Goal: Task Accomplishment & Management: Manage account settings

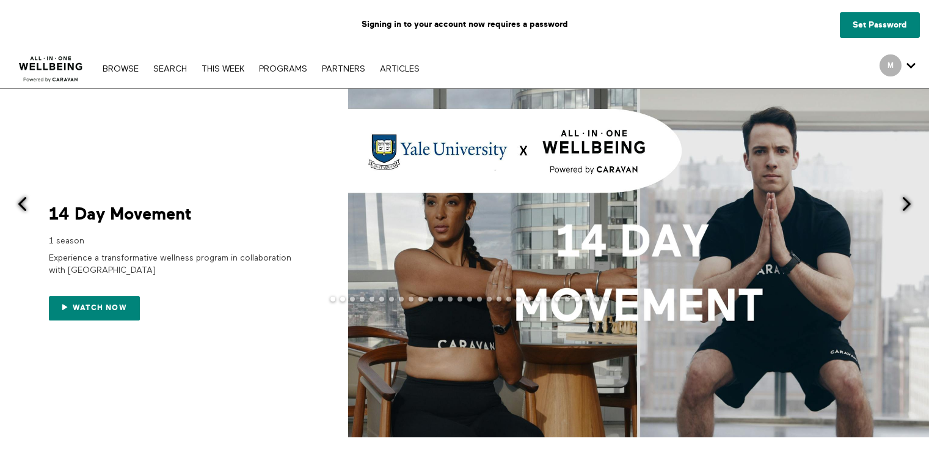
click at [121, 305] on div at bounding box center [464, 308] width 929 height 24
click at [120, 304] on div at bounding box center [464, 308] width 929 height 24
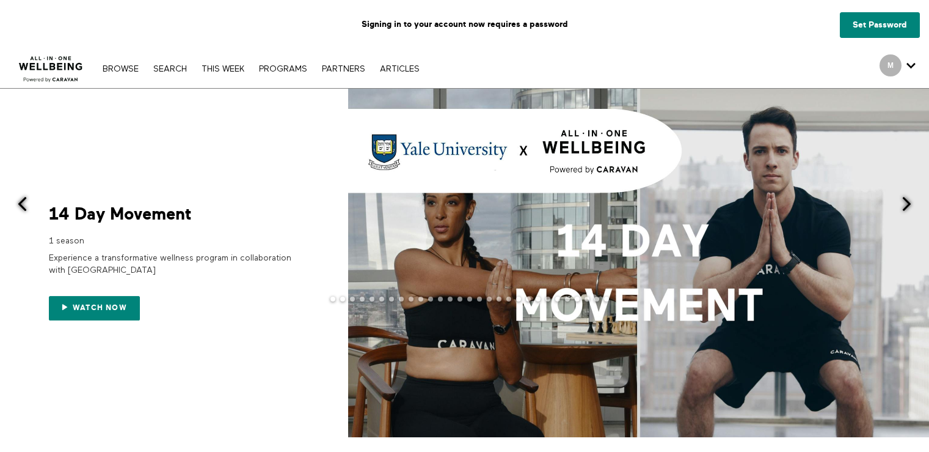
click at [120, 304] on div at bounding box center [464, 308] width 929 height 24
click at [870, 21] on link "Set Password" at bounding box center [880, 25] width 80 height 26
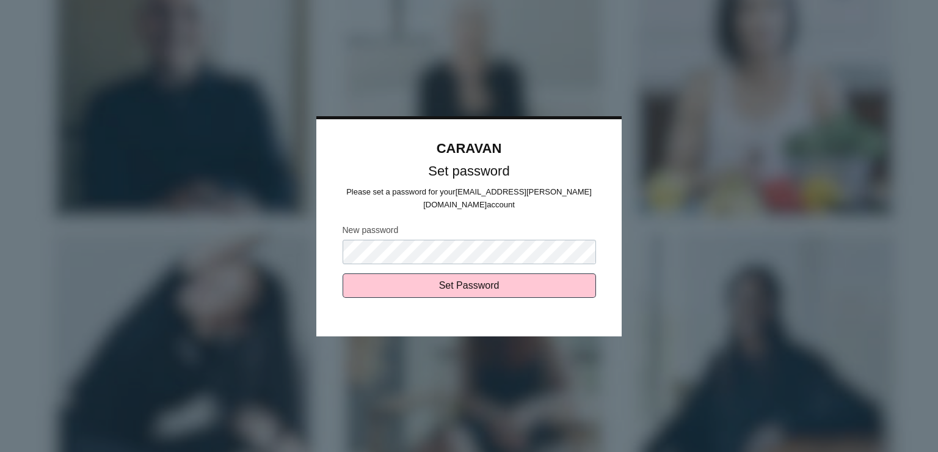
click at [343, 273] on input "Set Password" at bounding box center [470, 285] width 254 height 24
type input "Sending..."
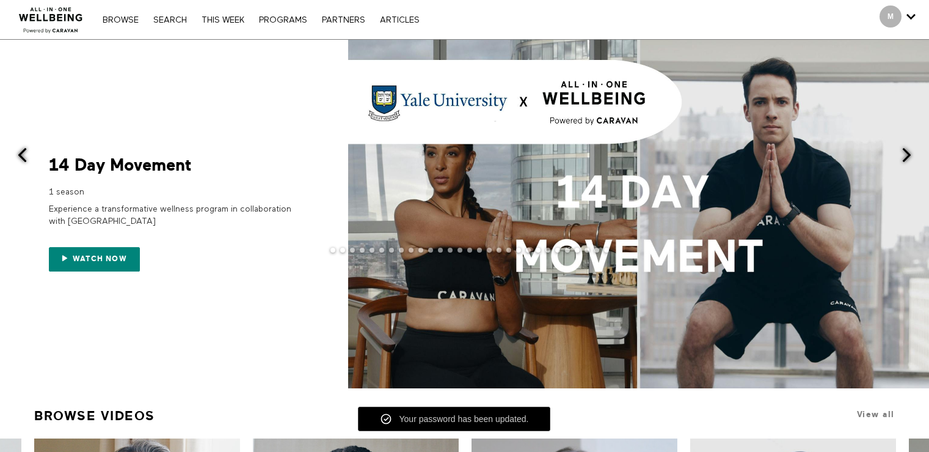
click at [103, 257] on div at bounding box center [464, 259] width 929 height 24
click at [96, 255] on div at bounding box center [464, 259] width 929 height 24
click at [76, 269] on div at bounding box center [464, 259] width 929 height 24
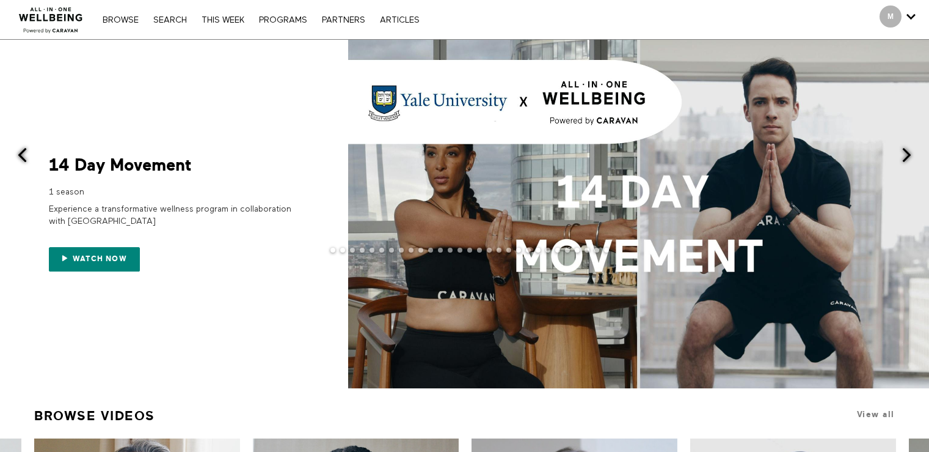
click at [108, 250] on div at bounding box center [464, 259] width 929 height 24
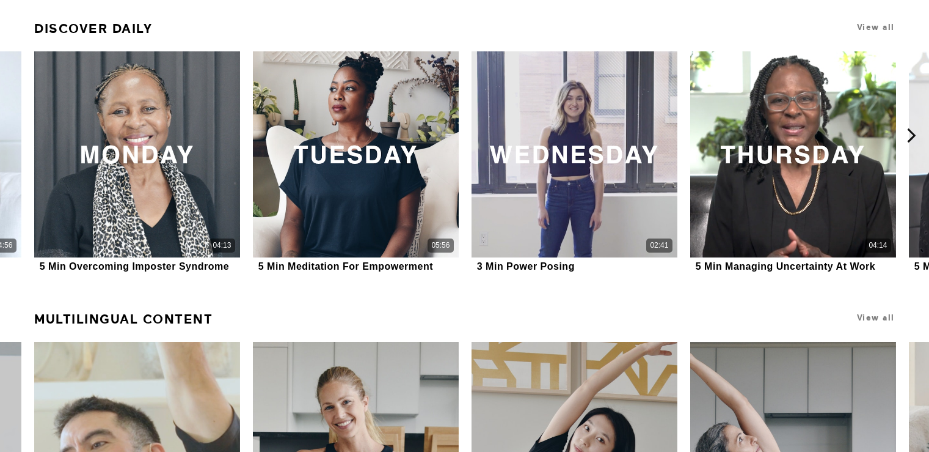
scroll to position [780, 0]
click at [17, 150] on button at bounding box center [10, 135] width 39 height 291
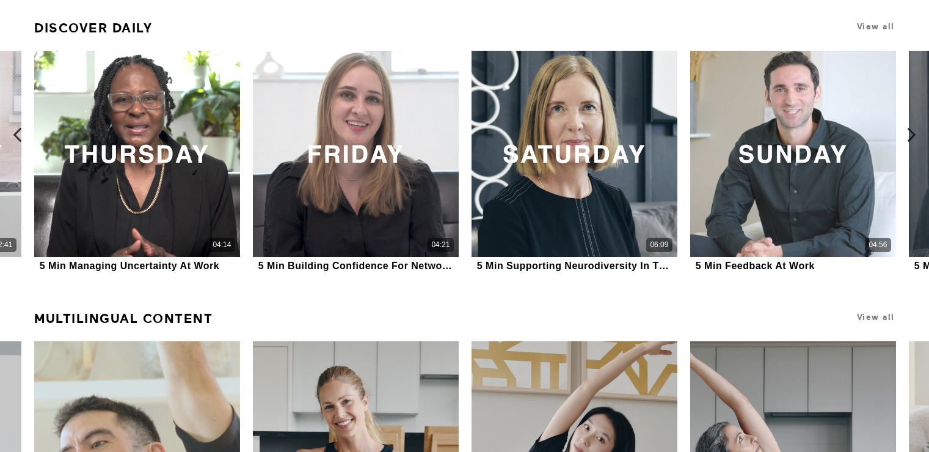
click at [17, 150] on button at bounding box center [10, 135] width 39 height 291
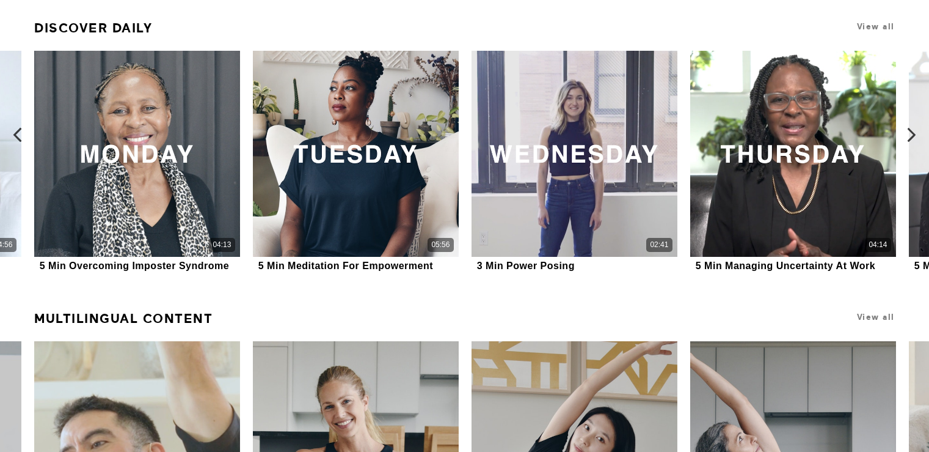
click at [17, 150] on button at bounding box center [10, 135] width 39 height 291
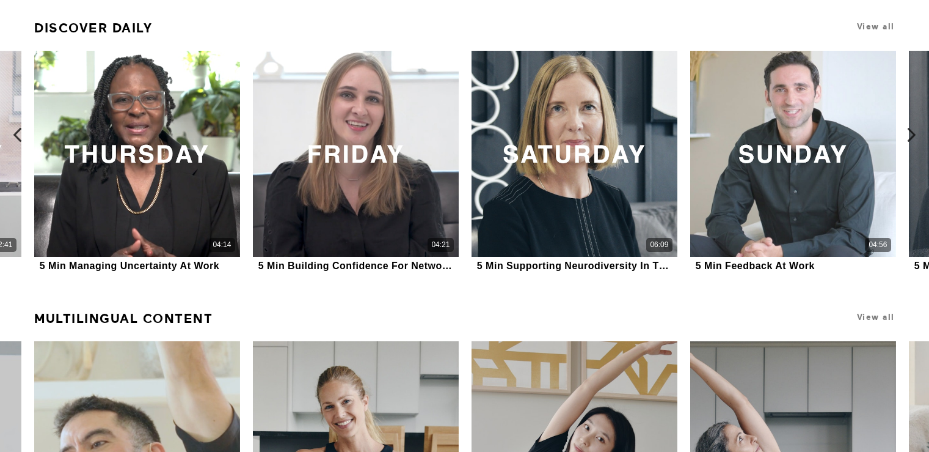
click at [17, 150] on button at bounding box center [10, 135] width 39 height 291
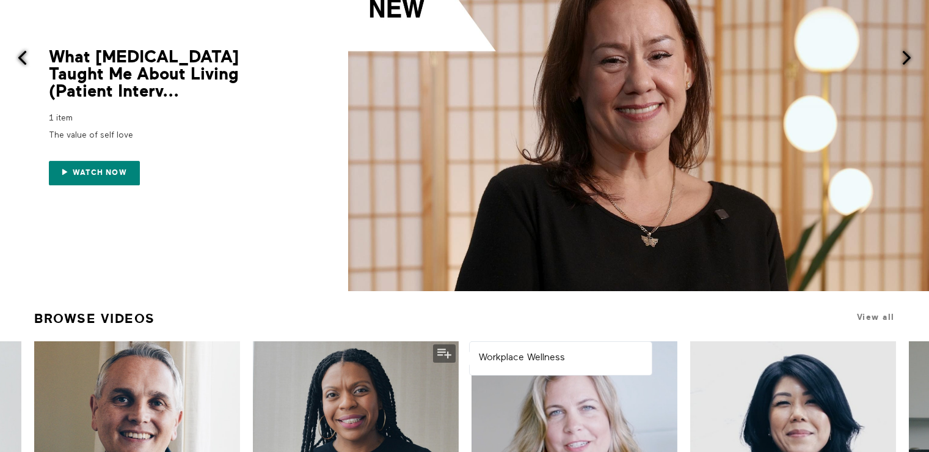
scroll to position [0, 0]
